Goal: Task Accomplishment & Management: Manage account settings

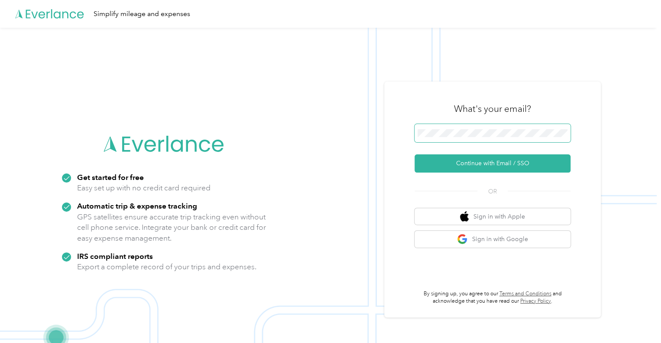
click at [451, 137] on span at bounding box center [493, 133] width 156 height 18
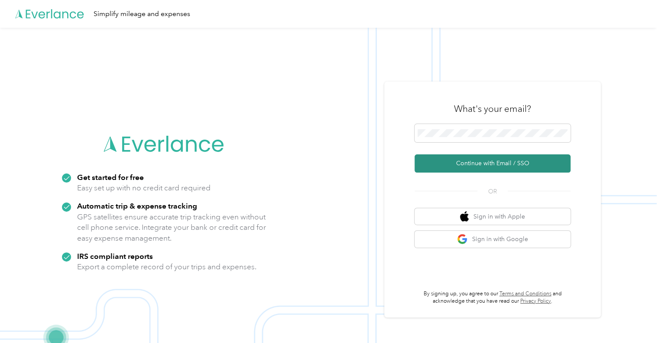
click at [502, 165] on button "Continue with Email / SSO" at bounding box center [493, 163] width 156 height 18
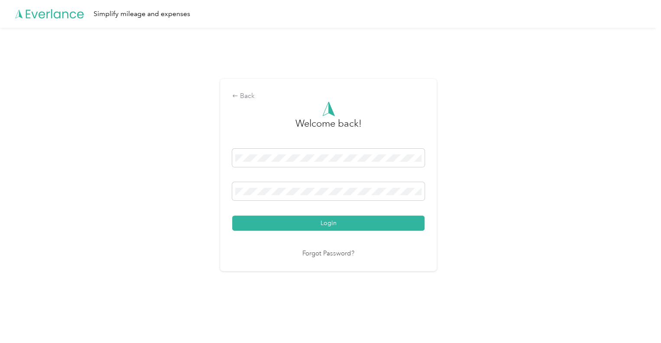
click at [342, 222] on button "Login" at bounding box center [328, 222] width 192 height 15
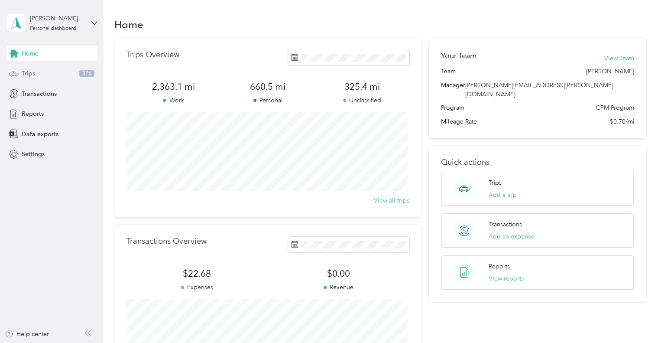
click at [25, 72] on span "Trips" at bounding box center [28, 73] width 13 height 9
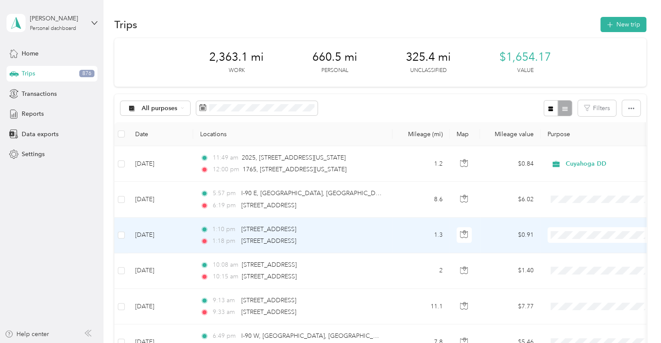
click at [577, 249] on span "Cuyahoga DD" at bounding box center [609, 250] width 80 height 9
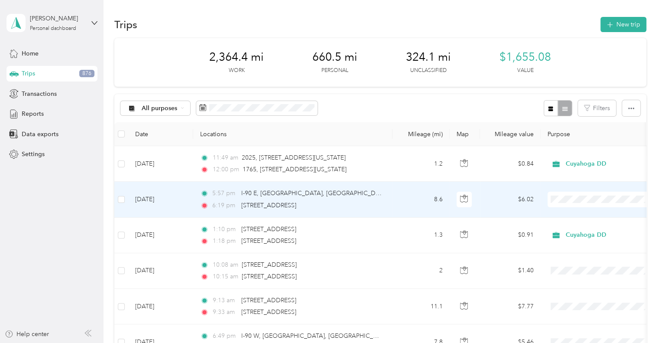
click at [572, 229] on span "Personal" at bounding box center [609, 230] width 80 height 9
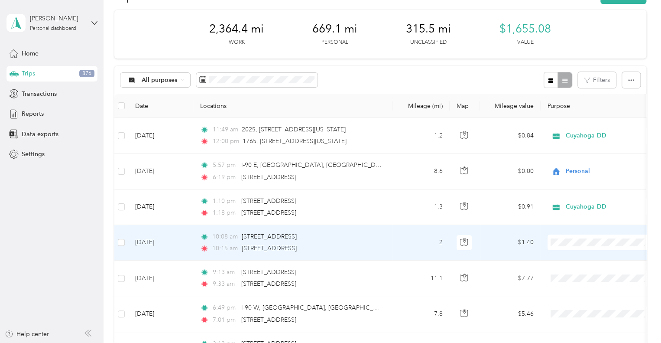
scroll to position [43, 0]
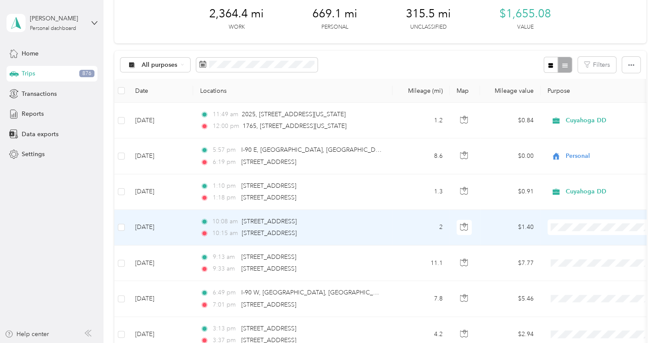
click at [575, 240] on span "Cuyahoga DD" at bounding box center [609, 242] width 80 height 9
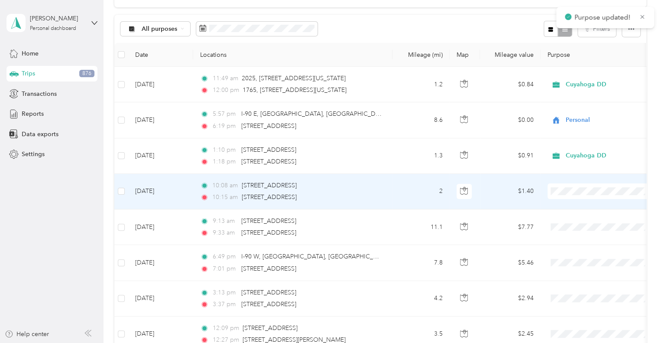
scroll to position [87, 0]
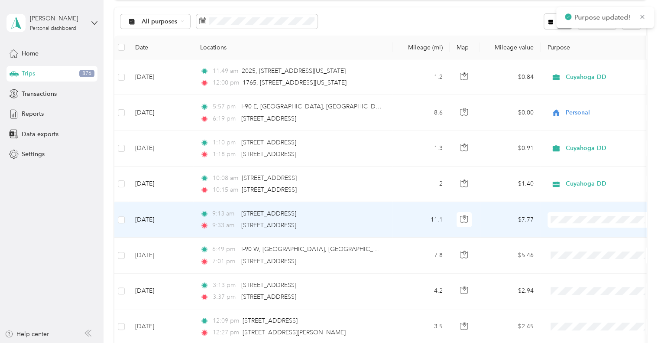
click at [581, 237] on span "Cuyahoga DD" at bounding box center [609, 234] width 80 height 9
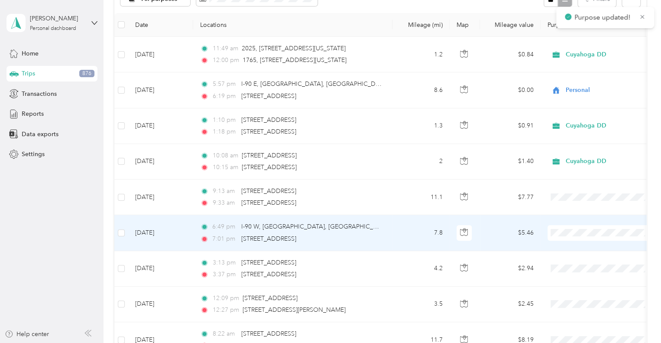
scroll to position [130, 0]
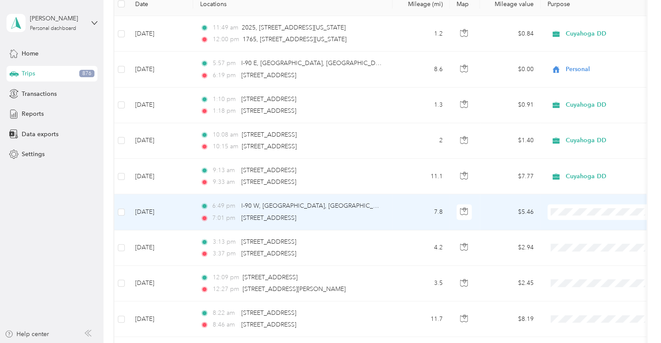
click at [577, 243] on span "Personal" at bounding box center [609, 242] width 80 height 9
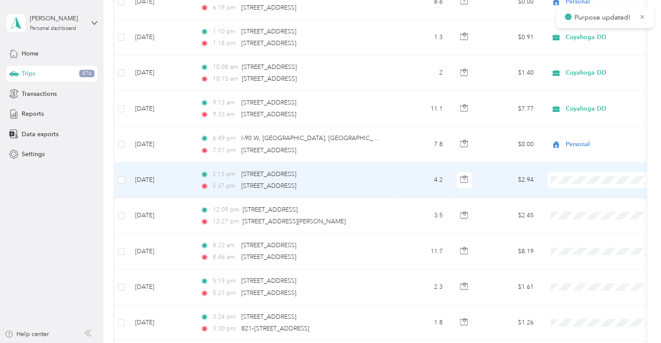
scroll to position [217, 0]
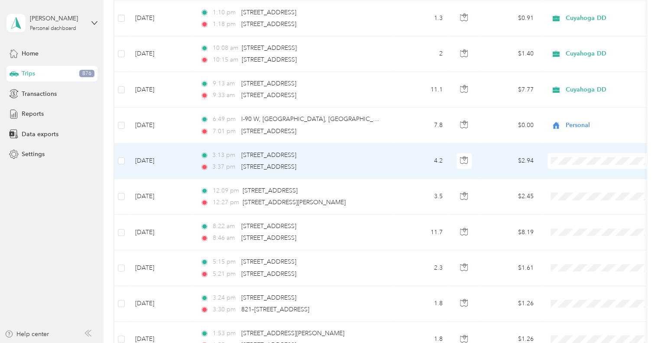
click at [563, 172] on span "Cuyahoga DD" at bounding box center [601, 176] width 95 height 9
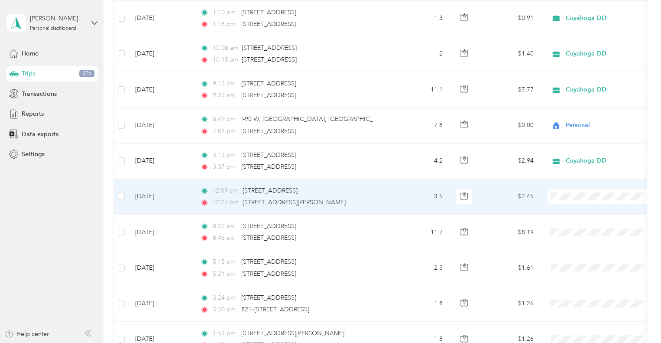
click at [572, 213] on span "Cuyahoga DD" at bounding box center [609, 211] width 80 height 9
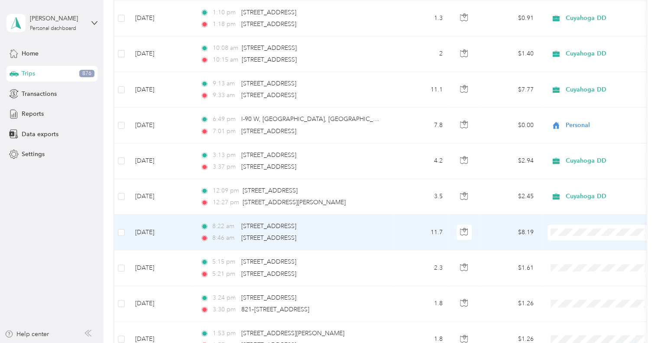
click at [579, 247] on span "Cuyahoga DD" at bounding box center [609, 247] width 80 height 9
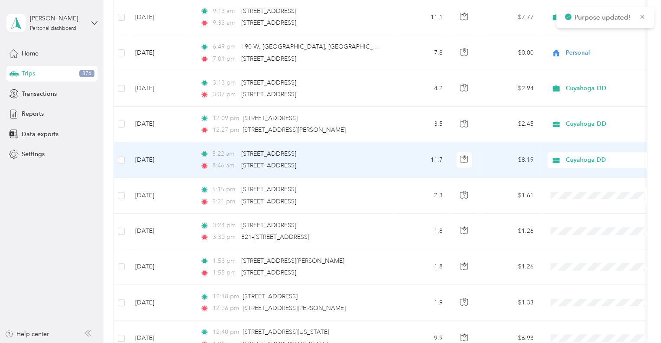
scroll to position [303, 0]
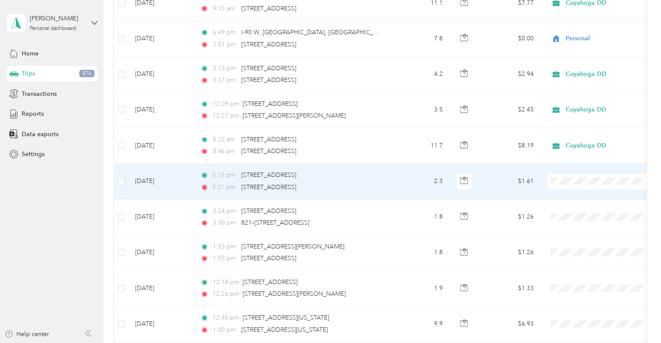
click at [571, 208] on span "Personal" at bounding box center [609, 211] width 80 height 9
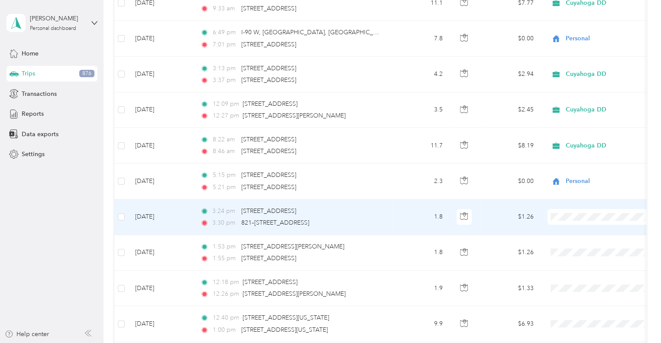
click at [567, 229] on span "Cuyahoga DD" at bounding box center [601, 228] width 95 height 9
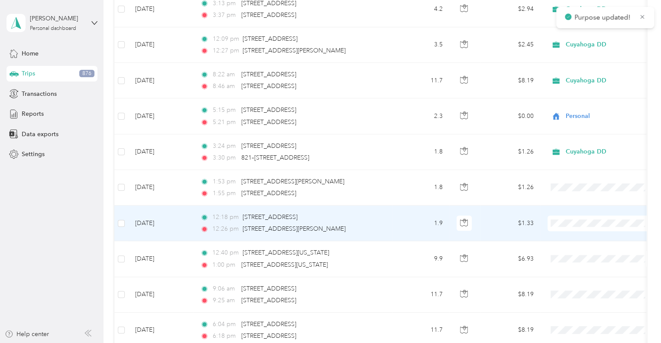
scroll to position [390, 0]
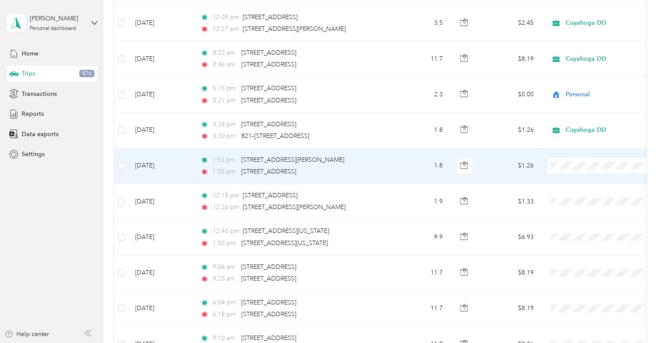
click at [582, 182] on li "Cuyahoga DD" at bounding box center [601, 177] width 107 height 15
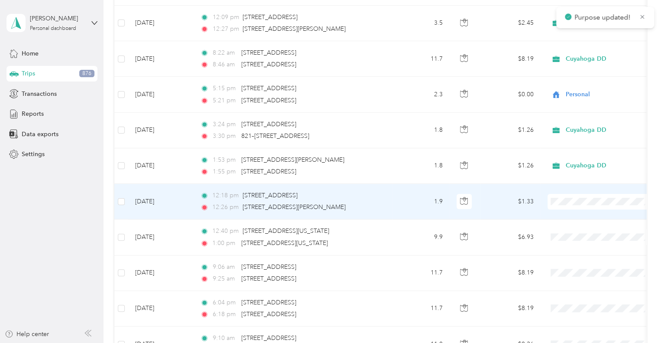
click at [584, 214] on span "Cuyahoga DD" at bounding box center [609, 215] width 80 height 9
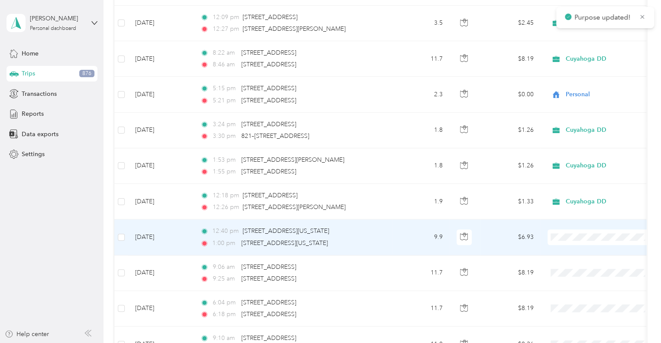
click at [578, 247] on span "Cuyahoga DD" at bounding box center [609, 250] width 80 height 9
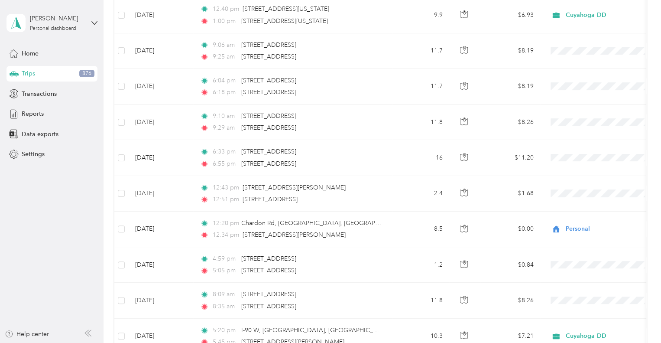
scroll to position [606, 0]
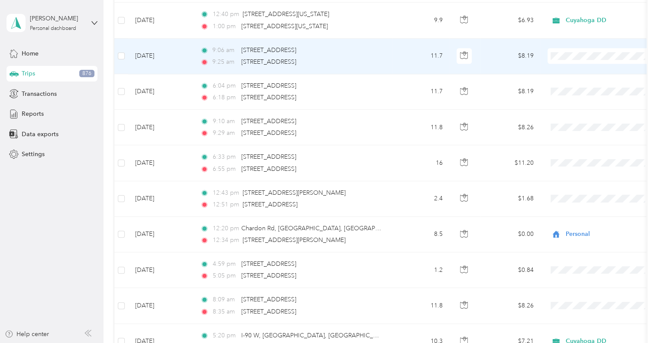
click at [568, 65] on li "Cuyahoga DD" at bounding box center [601, 69] width 107 height 15
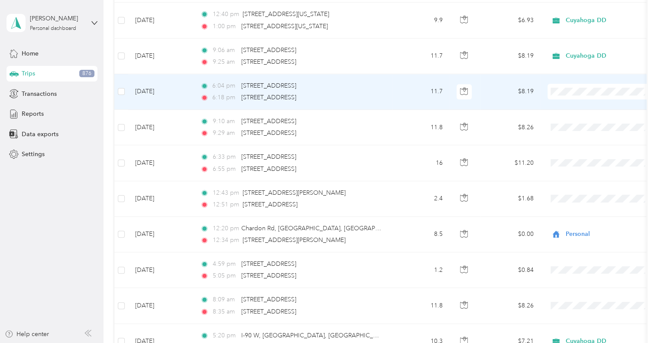
click at [575, 106] on span "Cuyahoga DD" at bounding box center [609, 105] width 80 height 9
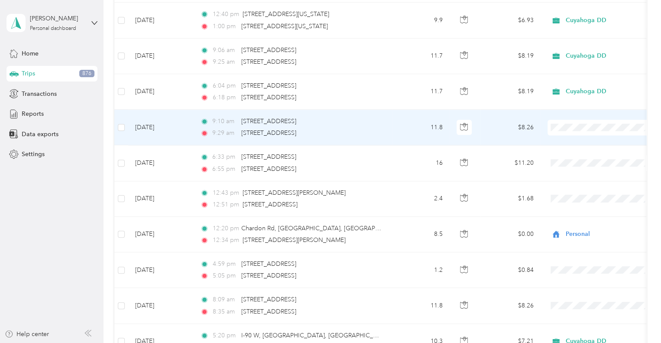
click at [581, 136] on li "Cuyahoga DD" at bounding box center [601, 141] width 107 height 15
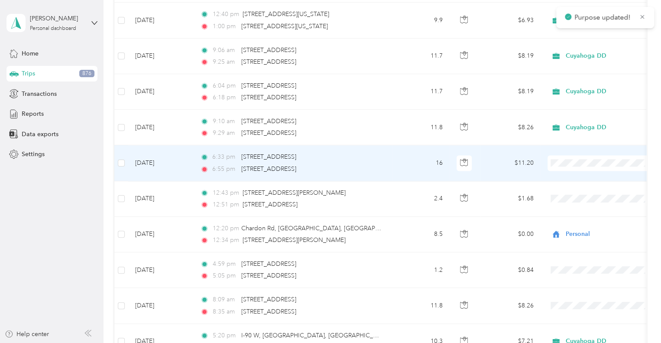
click at [589, 173] on span "Cuyahoga DD" at bounding box center [609, 176] width 80 height 9
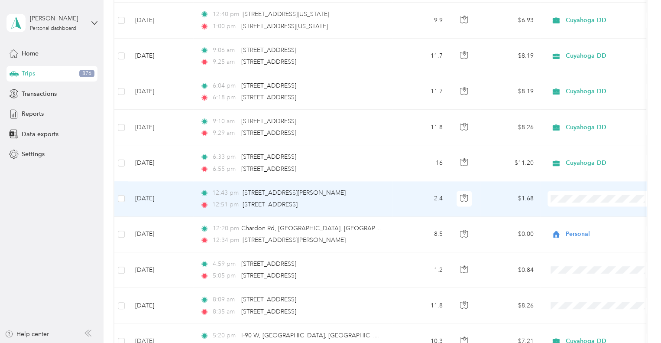
click at [589, 209] on span "Cuyahoga DD" at bounding box center [609, 212] width 80 height 9
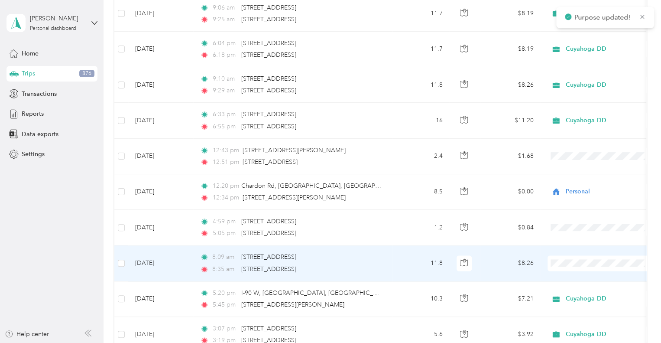
scroll to position [693, 0]
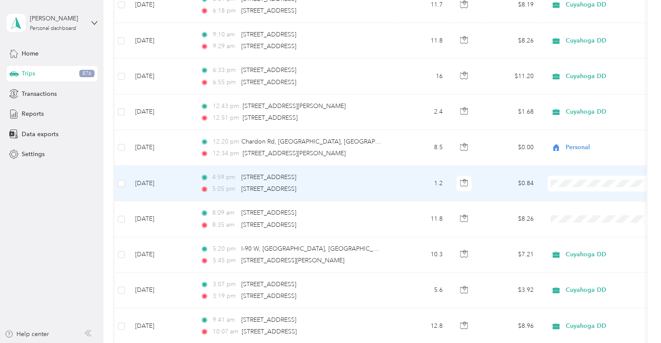
click at [580, 194] on span "Cuyahoga DD" at bounding box center [609, 196] width 80 height 9
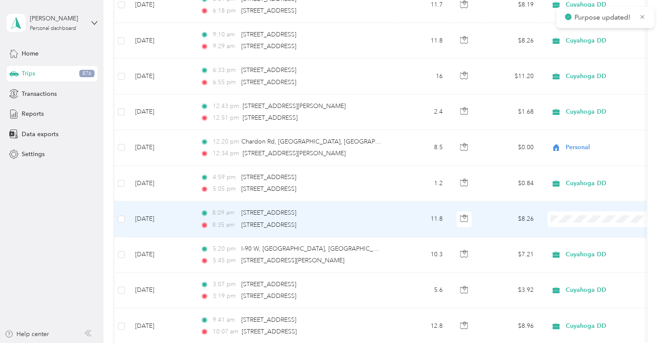
click at [579, 211] on span at bounding box center [601, 219] width 107 height 16
click at [576, 211] on span at bounding box center [601, 219] width 107 height 16
click at [580, 222] on span at bounding box center [601, 219] width 107 height 16
click at [586, 234] on span "Cuyahoga DD" at bounding box center [609, 232] width 80 height 9
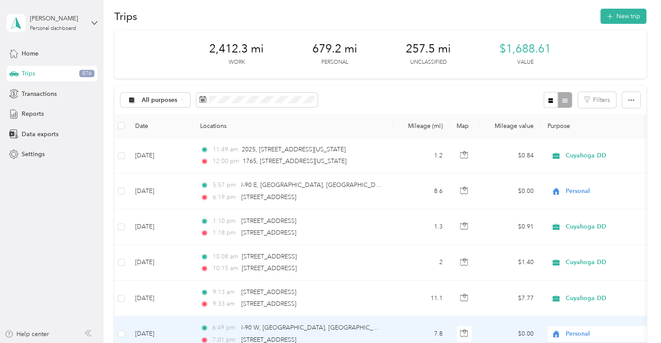
scroll to position [0, 0]
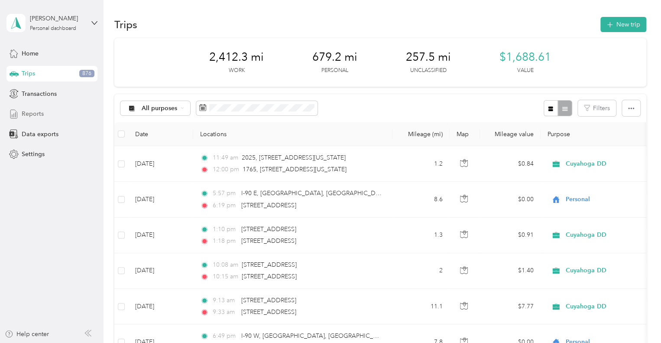
click at [28, 113] on span "Reports" at bounding box center [33, 113] width 22 height 9
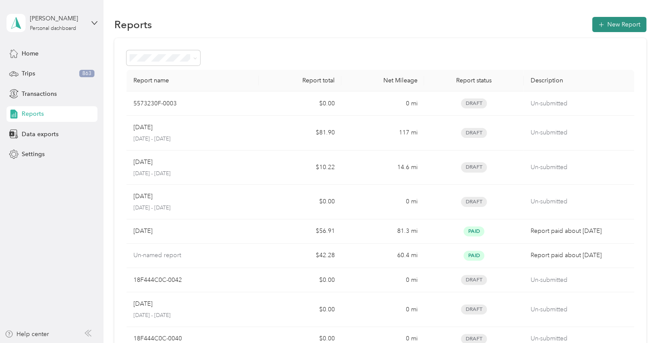
click at [599, 24] on icon "button" at bounding box center [601, 24] width 5 height 5
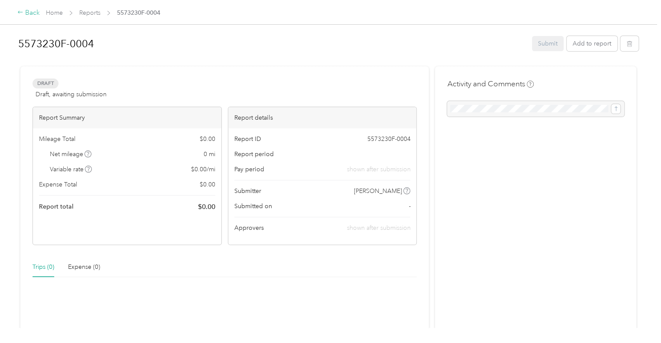
click at [31, 11] on div "Back" at bounding box center [28, 13] width 23 height 10
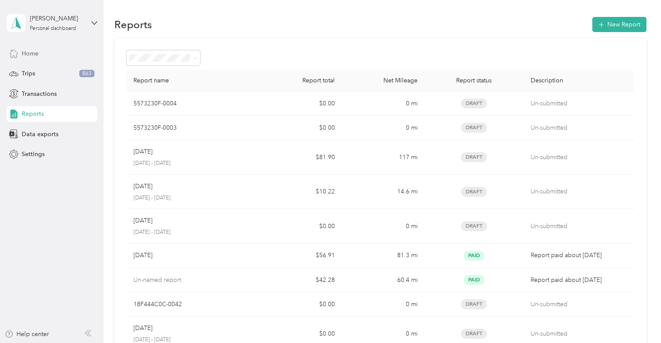
click at [31, 57] on span "Home" at bounding box center [30, 53] width 17 height 9
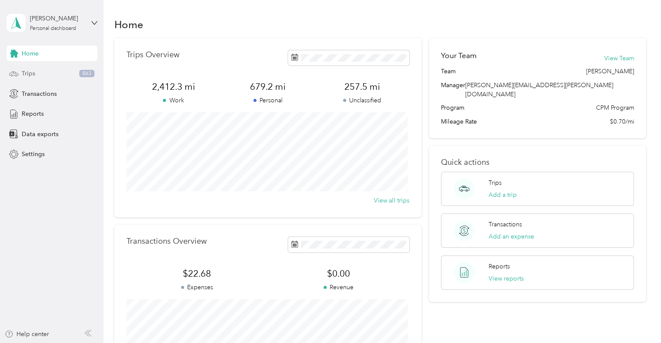
click at [33, 73] on span "Trips" at bounding box center [28, 73] width 13 height 9
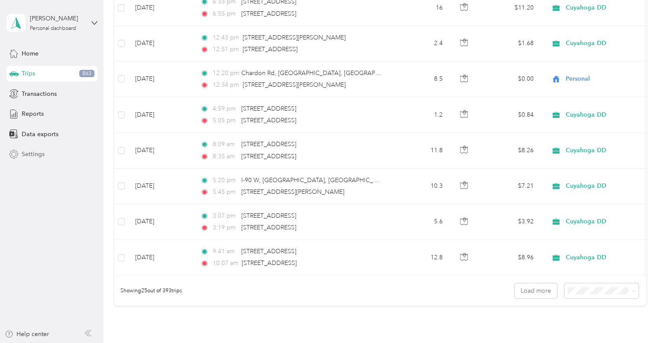
click at [29, 152] on span "Settings" at bounding box center [33, 153] width 23 height 9
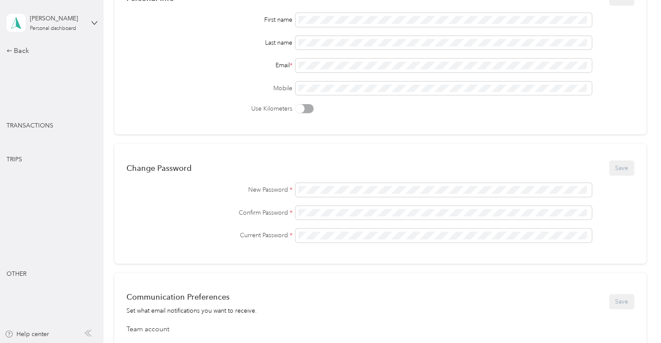
scroll to position [348, 0]
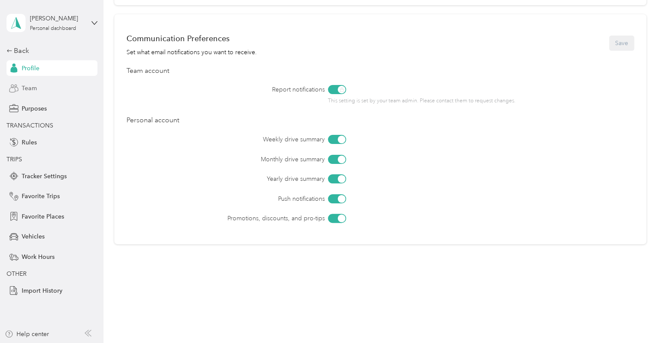
click at [36, 90] on span "Team" at bounding box center [29, 88] width 15 height 9
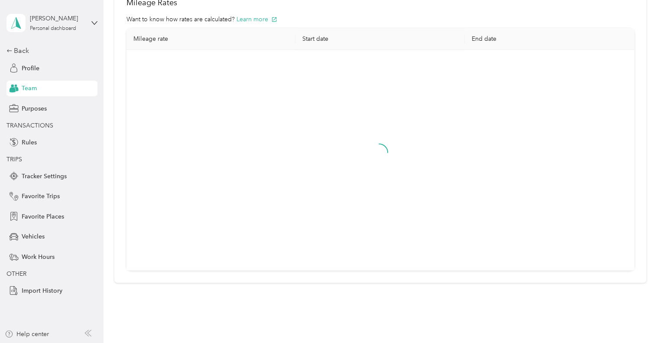
scroll to position [71, 0]
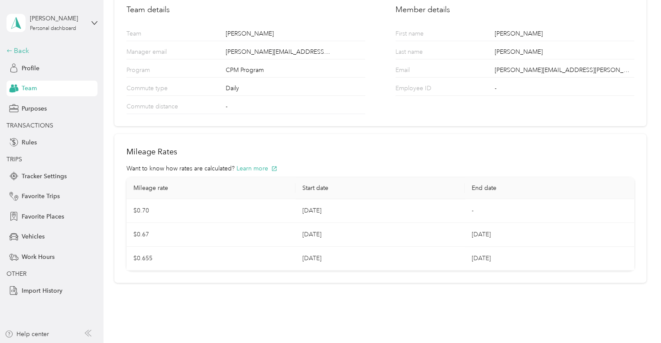
click at [24, 53] on div "Back" at bounding box center [49, 50] width 87 height 10
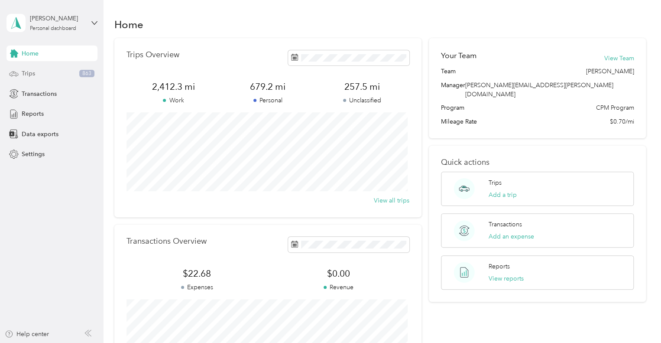
click at [21, 72] on div "Trips 863" at bounding box center [51, 74] width 91 height 16
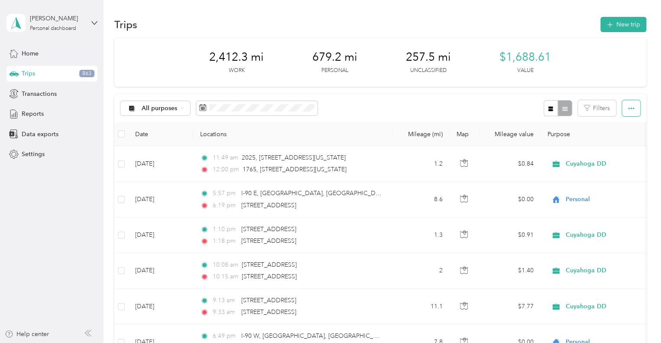
click at [628, 108] on icon "button" at bounding box center [631, 108] width 6 height 6
click at [620, 123] on span "Select all" at bounding box center [619, 124] width 24 height 7
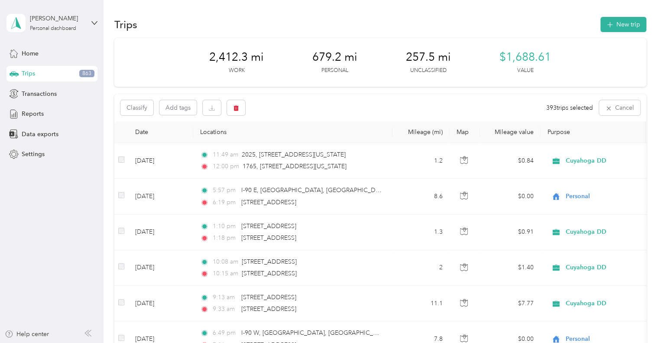
click at [436, 97] on div "Classify Add tags 393 trips selected Cancel" at bounding box center [380, 107] width 532 height 27
click at [31, 52] on span "Home" at bounding box center [30, 53] width 17 height 9
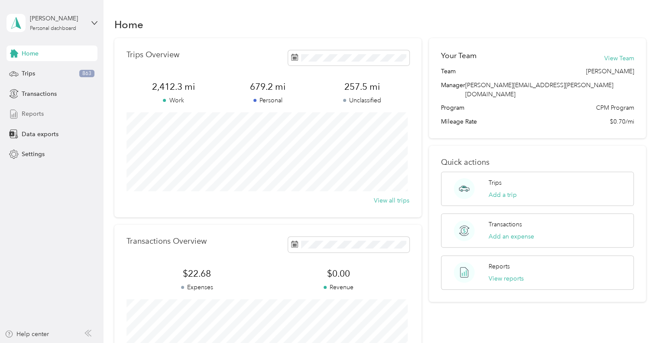
click at [29, 112] on span "Reports" at bounding box center [33, 113] width 22 height 9
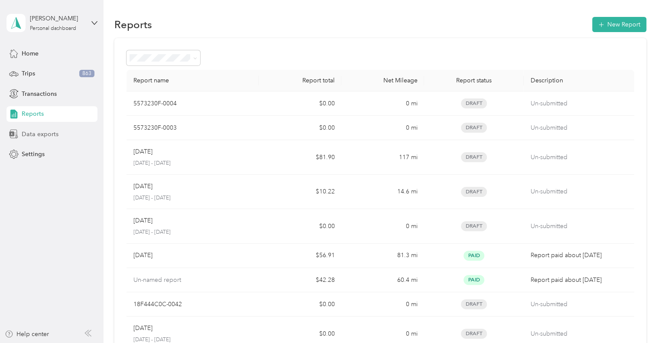
click at [51, 136] on span "Data exports" at bounding box center [40, 134] width 37 height 9
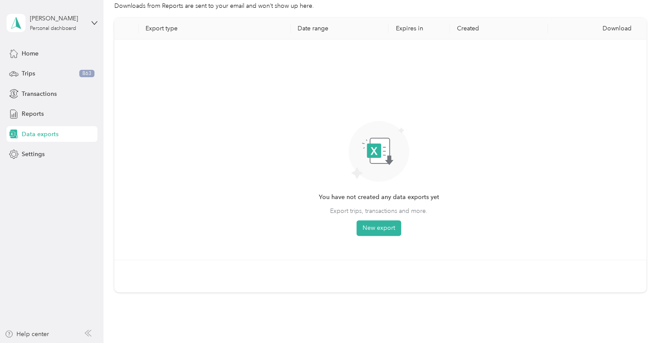
scroll to position [87, 0]
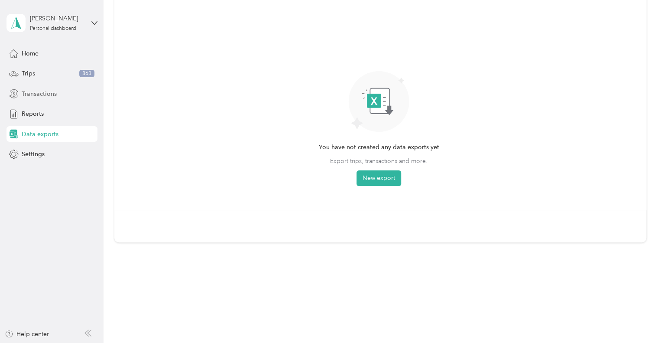
click at [25, 92] on span "Transactions" at bounding box center [39, 93] width 35 height 9
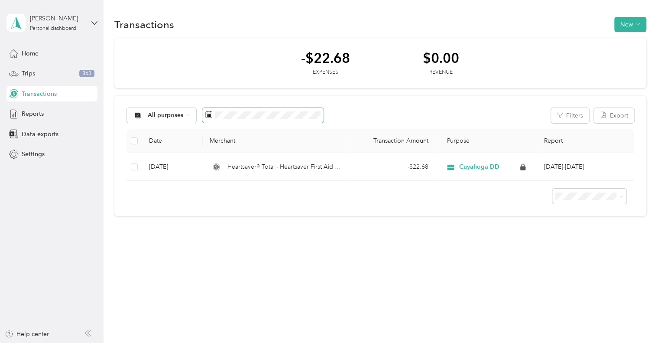
click at [211, 117] on icon at bounding box center [208, 114] width 7 height 7
click at [211, 116] on icon at bounding box center [209, 115] width 6 height 6
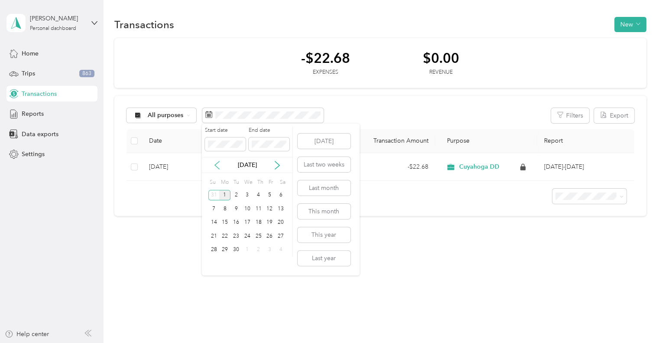
click at [217, 162] on icon at bounding box center [217, 165] width 9 height 9
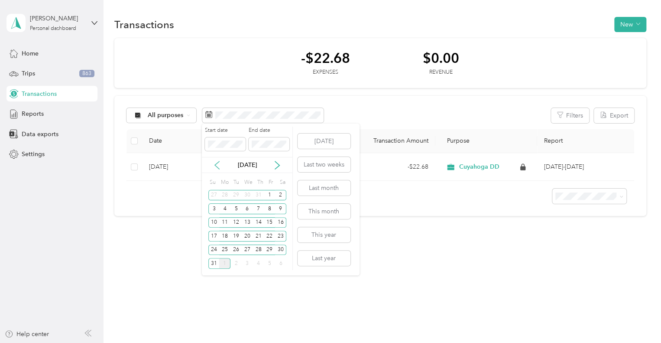
click at [217, 162] on icon at bounding box center [217, 165] width 9 height 9
click at [234, 194] on div "1" at bounding box center [235, 195] width 11 height 11
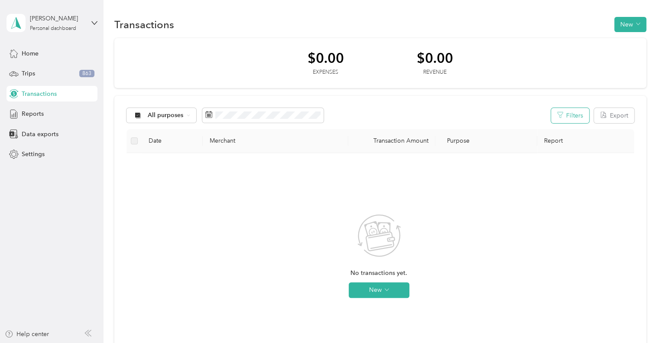
click at [561, 110] on button "Filters" at bounding box center [570, 115] width 38 height 15
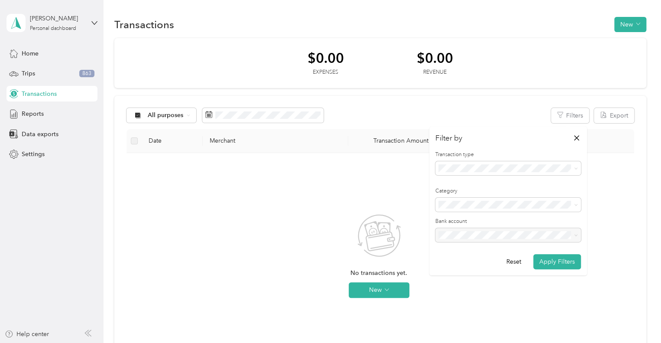
click at [373, 178] on div "No transactions yet. New" at bounding box center [378, 263] width 491 height 206
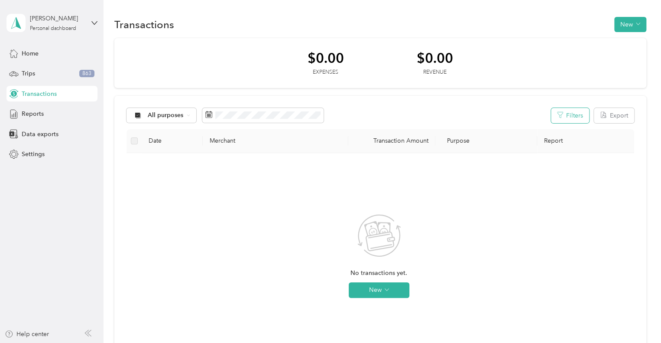
click at [567, 112] on button "Filters" at bounding box center [570, 115] width 38 height 15
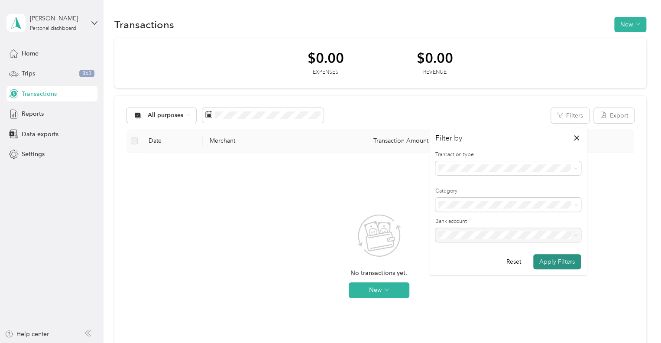
click at [550, 259] on button "Apply Filters" at bounding box center [557, 261] width 48 height 15
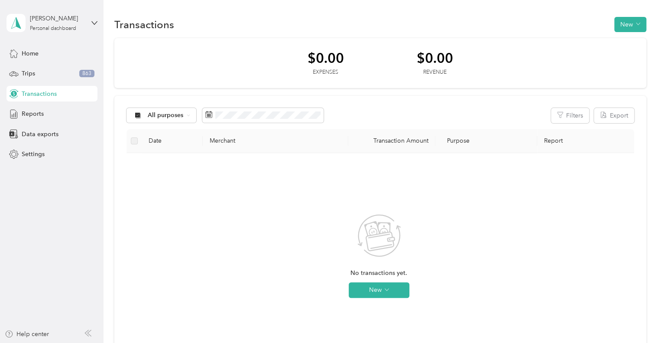
click at [133, 139] on label at bounding box center [134, 141] width 7 height 10
click at [168, 117] on span "All purposes" at bounding box center [166, 115] width 36 height 6
click at [162, 157] on span "Cuyahoga DD" at bounding box center [169, 161] width 42 height 9
click at [134, 143] on label at bounding box center [134, 141] width 7 height 10
click at [371, 291] on button "Reset filters" at bounding box center [379, 290] width 44 height 16
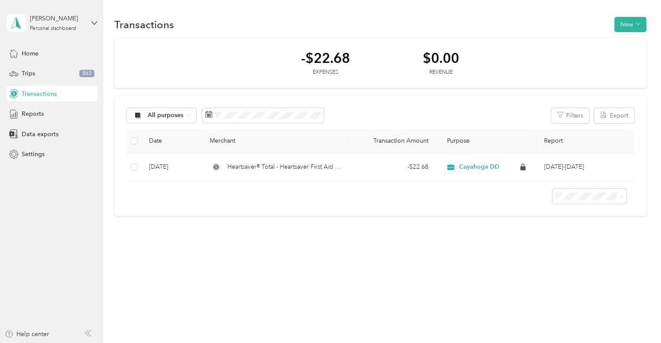
click at [341, 52] on div "-$22.68" at bounding box center [325, 57] width 49 height 15
click at [174, 118] on span "All purposes" at bounding box center [166, 115] width 36 height 6
click at [169, 159] on span "Cuyahoga DD" at bounding box center [169, 161] width 42 height 9
click at [296, 119] on span at bounding box center [267, 115] width 121 height 15
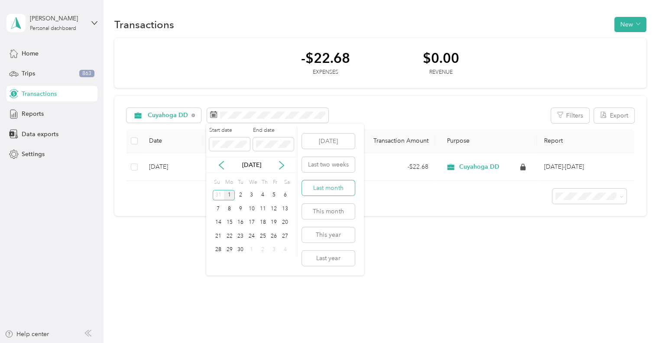
click at [333, 188] on button "Last month" at bounding box center [328, 187] width 53 height 15
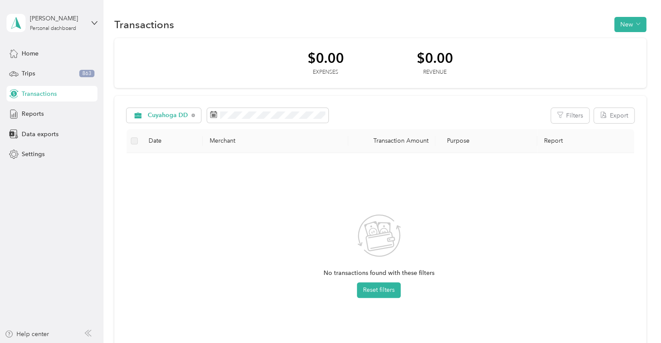
click at [459, 220] on div "No transactions found with these filters Reset filters" at bounding box center [378, 263] width 491 height 206
click at [29, 53] on span "Home" at bounding box center [30, 53] width 17 height 9
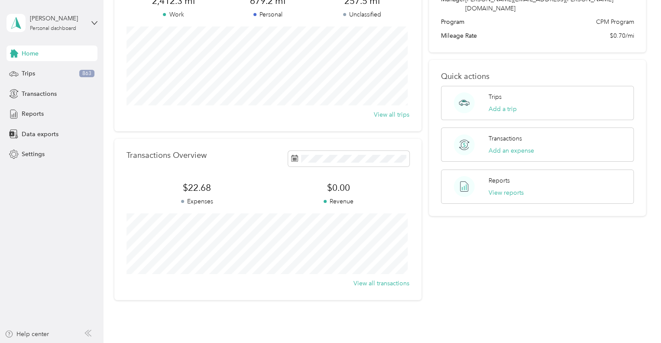
scroll to position [130, 0]
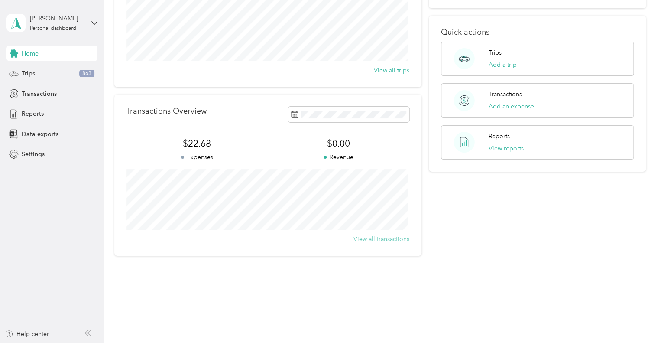
click at [371, 240] on button "View all transactions" at bounding box center [381, 238] width 56 height 9
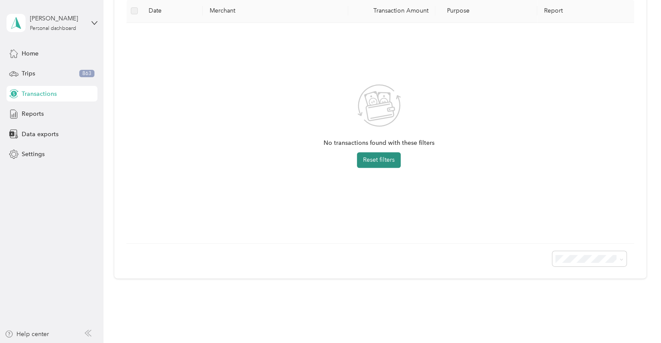
click at [369, 161] on button "Reset filters" at bounding box center [379, 160] width 44 height 16
